Goal: Browse casually: Explore the website without a specific task or goal

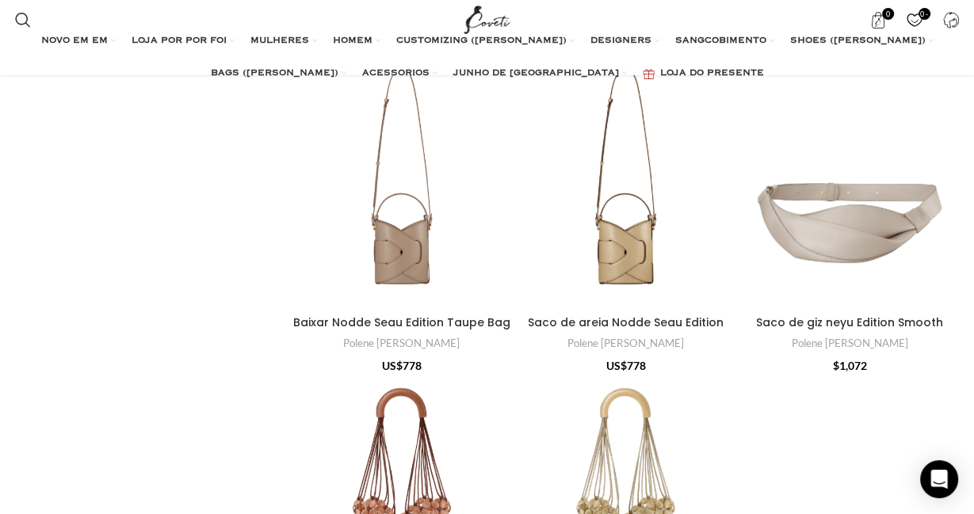
scroll to position [753, 0]
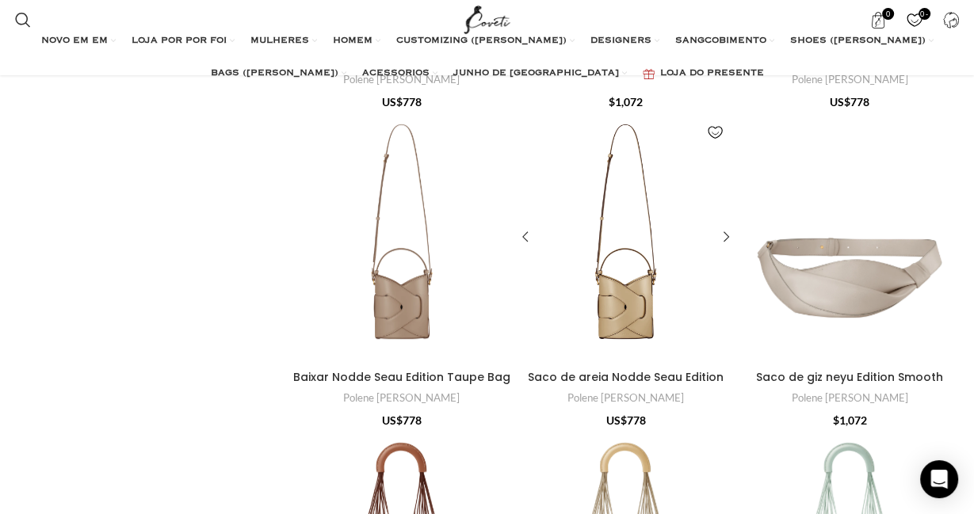
click at [621, 239] on div "Saco de areia Nodde Seau Edition" at bounding box center [597, 237] width 55 height 251
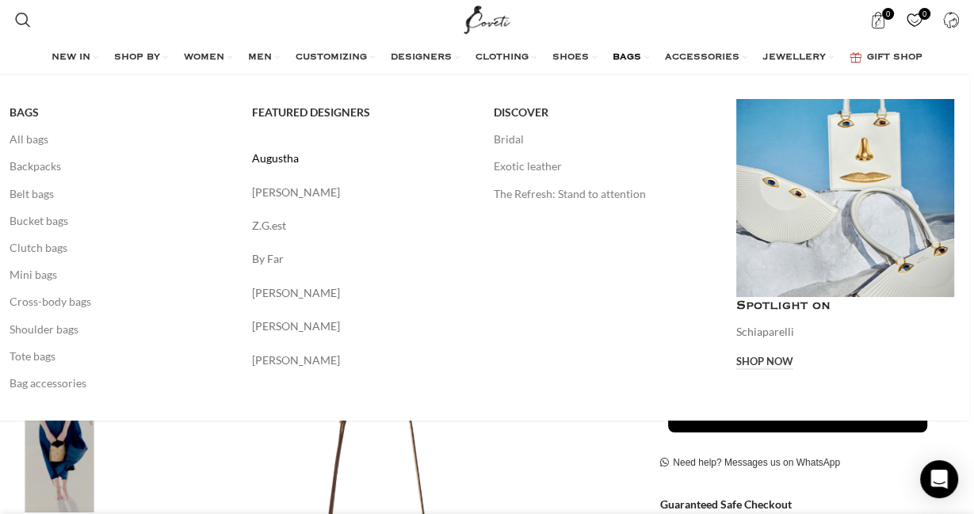
click at [289, 159] on link "Augustha" at bounding box center [361, 158] width 219 height 17
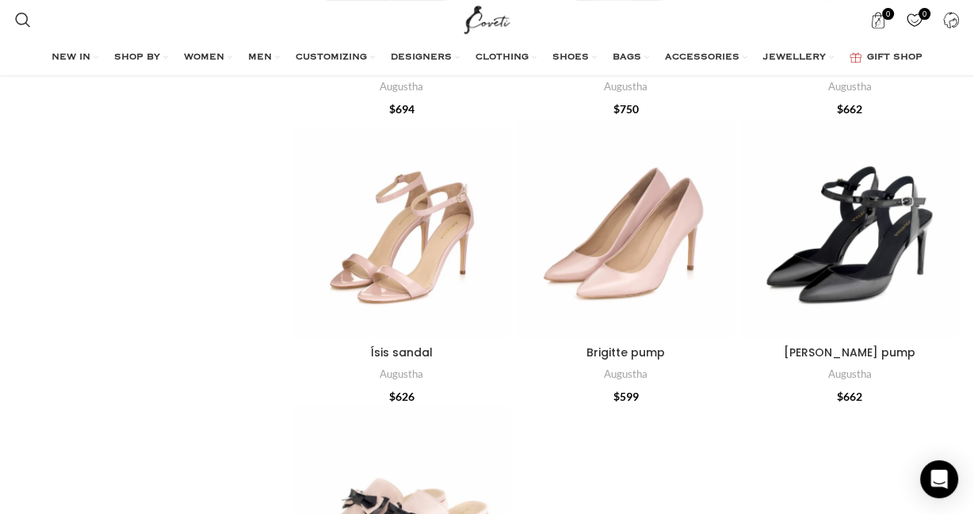
scroll to position [334, 0]
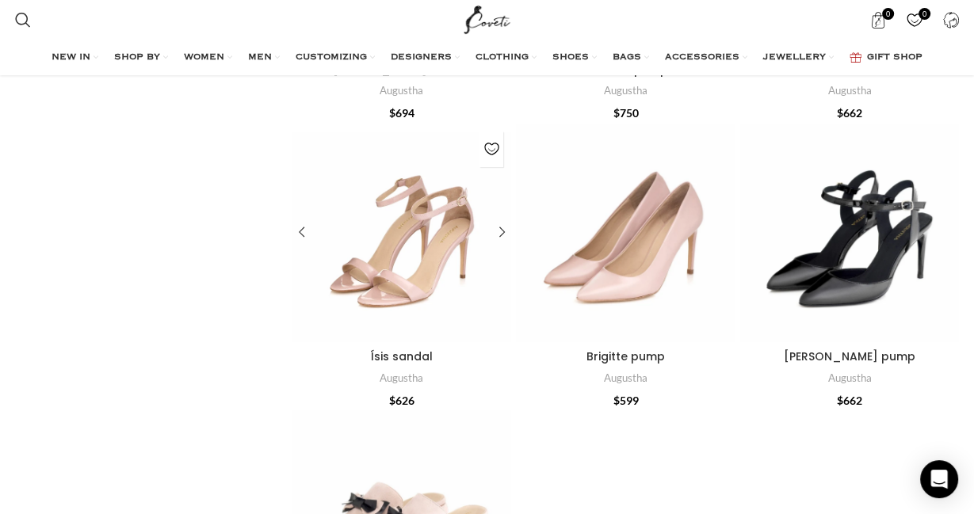
click at [388, 242] on div "Ísis sandal" at bounding box center [392, 233] width 18 height 219
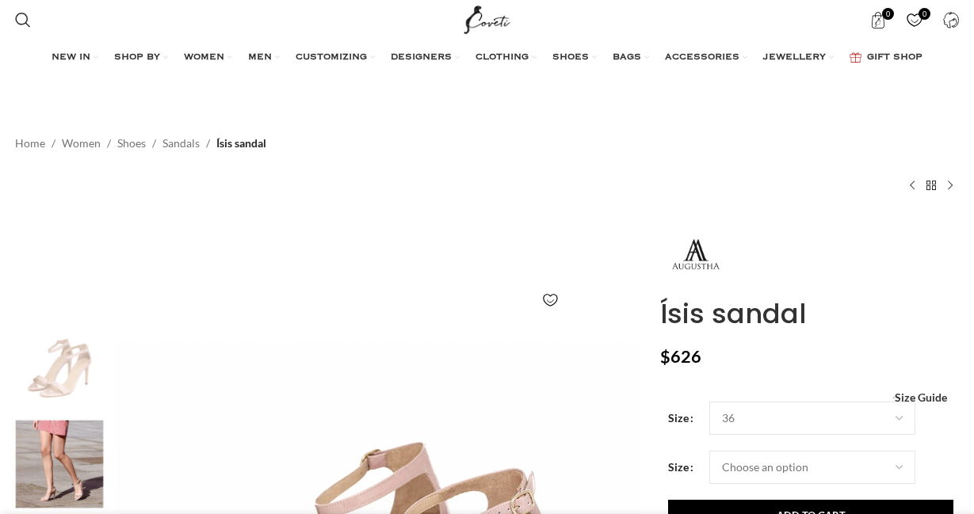
scroll to position [250, 0]
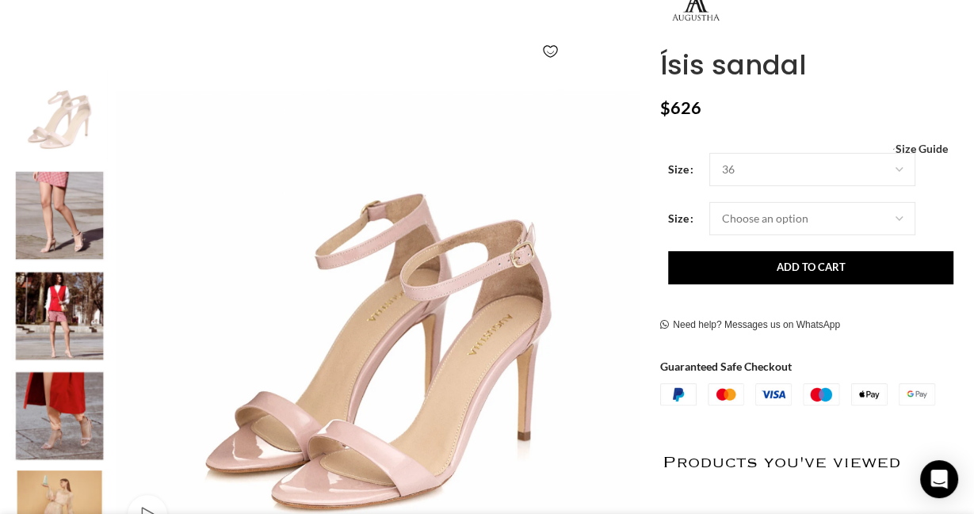
click at [68, 337] on img "3 / 12" at bounding box center [59, 316] width 97 height 93
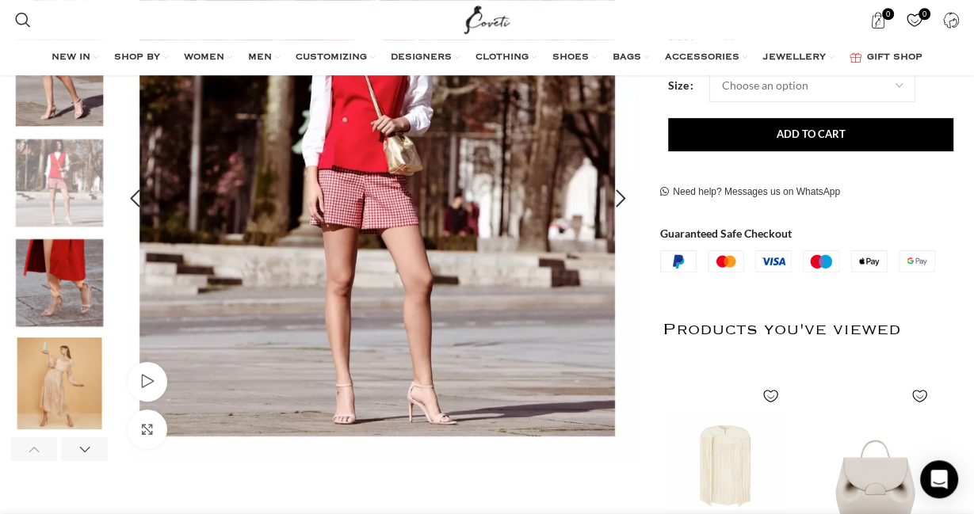
scroll to position [418, 0]
